Goal: Find specific page/section: Find specific page/section

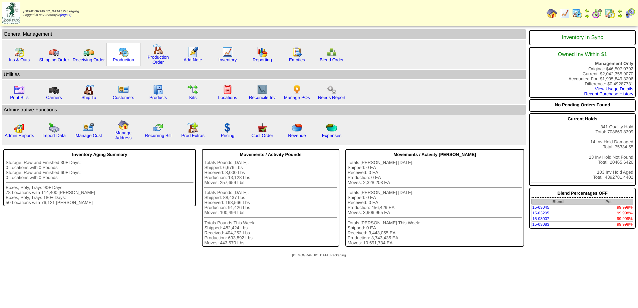
click at [125, 53] on img at bounding box center [123, 52] width 11 height 11
